Goal: Complete application form: Complete application form

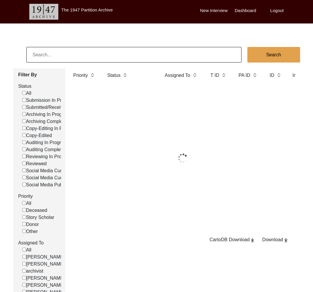
click at [179, 47] on input at bounding box center [133, 55] width 215 height 16
paste input "11534"
type input "11534"
checkbox input "false"
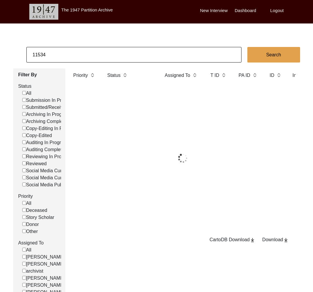
checkbox input "false"
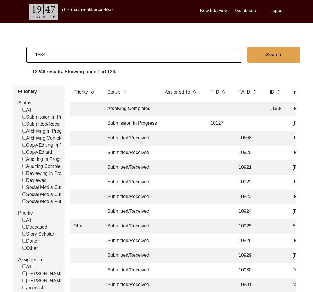
checkbox input "false"
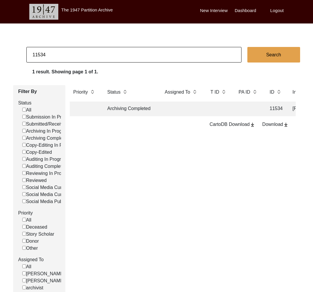
click at [198, 109] on td at bounding box center [181, 108] width 41 height 15
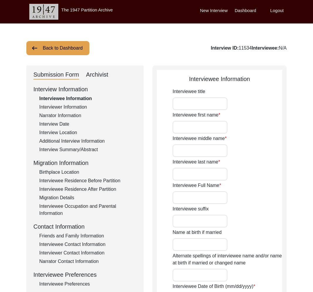
type input "Mrs."
type input "[PERSON_NAME]"
type input "n/a"
type input "[PERSON_NAME]"
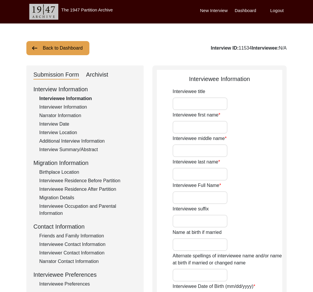
type input "[DATE]"
type input "84"
type input "[DEMOGRAPHIC_DATA]"
type input "Bengali"
type input "[DEMOGRAPHIC_DATA]"
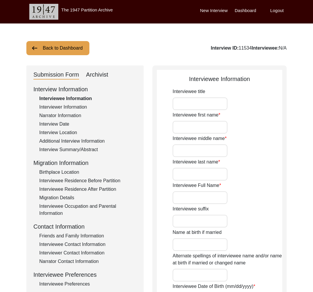
type input "Bengali"
click at [219, 48] on div "Interview ID: 11534 Interviewee: [PERSON_NAME]" at bounding box center [233, 48] width 107 height 7
copy div "11534"
